Goal: Information Seeking & Learning: Learn about a topic

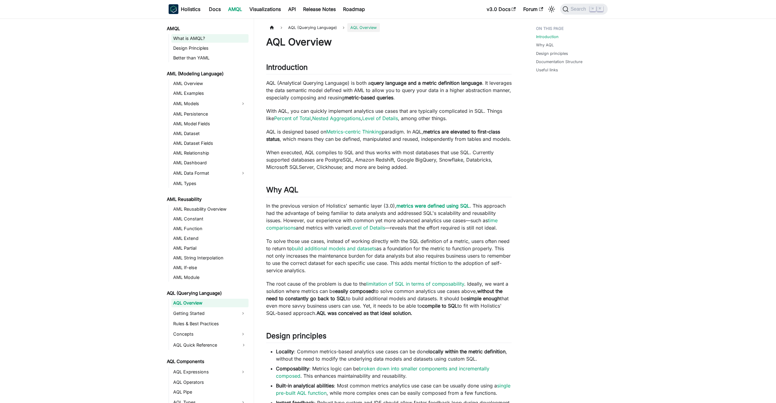
click at [180, 40] on link "What is AMQL?" at bounding box center [209, 38] width 77 height 9
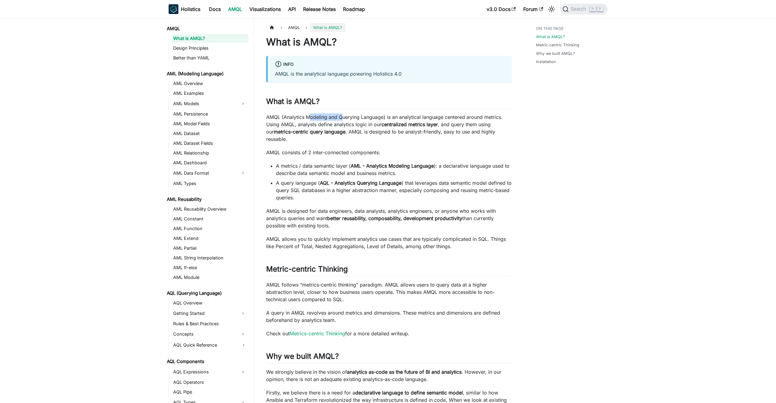
drag, startPoint x: 311, startPoint y: 117, endPoint x: 344, endPoint y: 120, distance: 33.3
click at [344, 120] on p "AMQL (Analytics Modeling and Querying Language) is an analytical language cente…" at bounding box center [389, 127] width 246 height 29
click at [371, 121] on p "AMQL (Analytics Modeling and Querying Language) is an analytical language cente…" at bounding box center [389, 127] width 246 height 29
click at [318, 41] on h1 "What is AMQL?" at bounding box center [389, 42] width 246 height 12
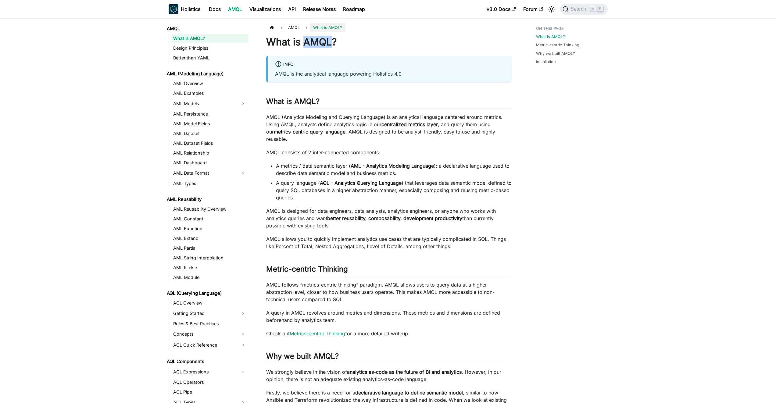
copy h1 "AMQL"
